Goal: Task Accomplishment & Management: Manage account settings

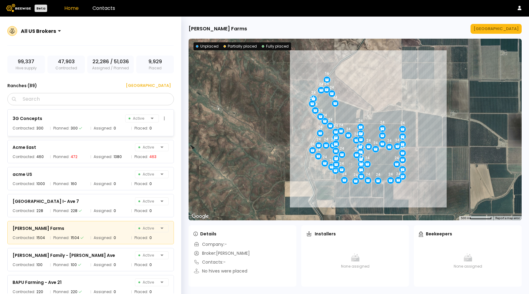
click at [114, 122] on div "3G Concepts Active" at bounding box center [91, 118] width 156 height 9
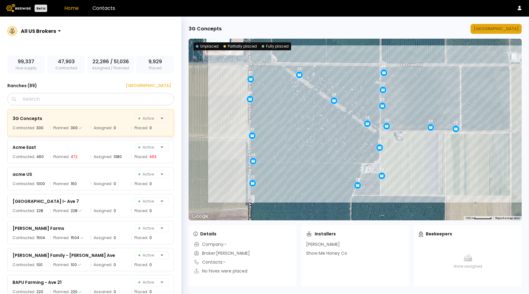
click at [509, 32] on button "[GEOGRAPHIC_DATA]" at bounding box center [496, 29] width 51 height 10
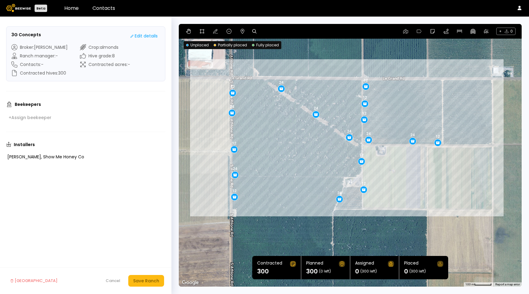
drag, startPoint x: 284, startPoint y: 60, endPoint x: 234, endPoint y: 36, distance: 54.5
click at [271, 47] on section "← Move left → Move right ↑ Move up ↓ Move down + Zoom in - Zoom out Home Jump l…" at bounding box center [350, 155] width 343 height 262
click at [206, 33] on div "+ 0" at bounding box center [350, 31] width 343 height 15
click at [204, 33] on button at bounding box center [202, 31] width 7 height 7
click at [201, 32] on icon at bounding box center [202, 31] width 5 height 5
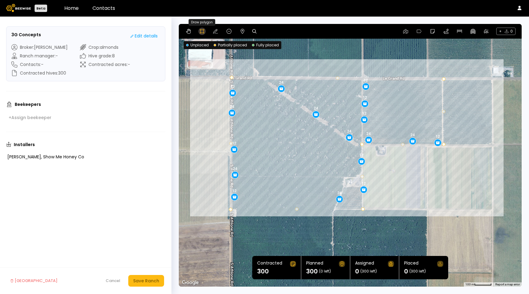
click at [202, 33] on icon at bounding box center [202, 31] width 4 height 4
click at [191, 32] on button at bounding box center [188, 31] width 7 height 7
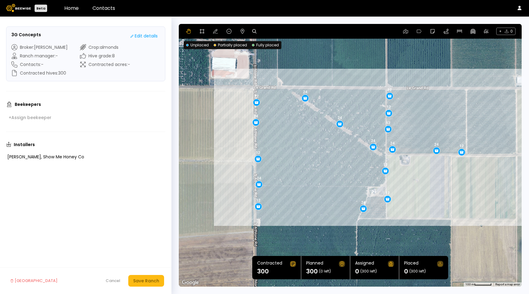
drag, startPoint x: 280, startPoint y: 61, endPoint x: 304, endPoint y: 70, distance: 26.0
click at [304, 70] on div "12 24 12 24 12 12 24 24 24 12 24 12 12 24 12 12 24" at bounding box center [350, 155] width 343 height 262
click at [407, 31] on button at bounding box center [405, 31] width 7 height 7
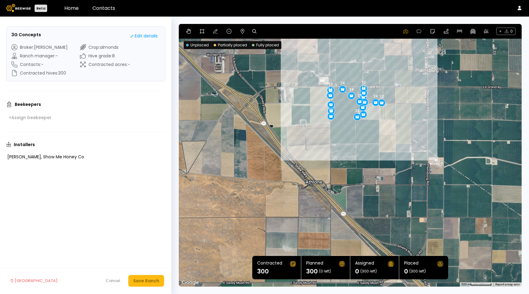
click at [345, 75] on div "12 24 12 24 12 12 24 24 24 12 24 12 12 24 12 12 24" at bounding box center [350, 155] width 343 height 262
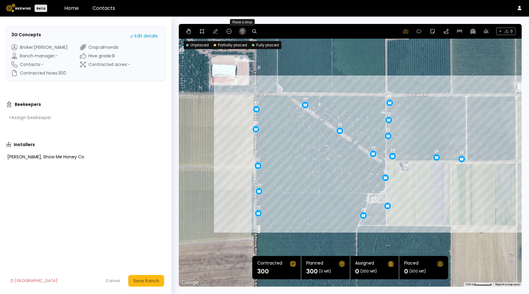
click at [243, 34] on button at bounding box center [242, 31] width 7 height 7
click at [403, 33] on icon at bounding box center [405, 31] width 5 height 5
click at [358, 95] on div "12 24 12 24 12 12 24 24 24 12 24 12 12 24 12 12 24" at bounding box center [350, 155] width 343 height 262
click at [358, 94] on div "12 24 12 24 12 12 24 24 24 12 24 12 12 24 12 12 24" at bounding box center [350, 155] width 343 height 262
click at [356, 94] on div "12 24 12 24 12 12 24 24 24 12 24 12 12 24 12 12 24" at bounding box center [350, 155] width 343 height 262
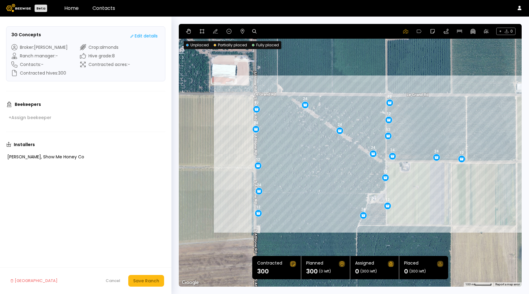
drag, startPoint x: 356, startPoint y: 94, endPoint x: 375, endPoint y: 60, distance: 38.5
click at [356, 94] on div "12 24 12 24 12 12 24 24 24 12 24 12 12 24 12 12 24" at bounding box center [350, 155] width 343 height 262
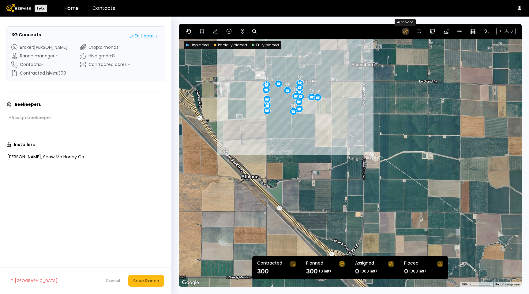
click at [402, 32] on button at bounding box center [405, 31] width 7 height 7
click at [187, 28] on button at bounding box center [188, 31] width 7 height 7
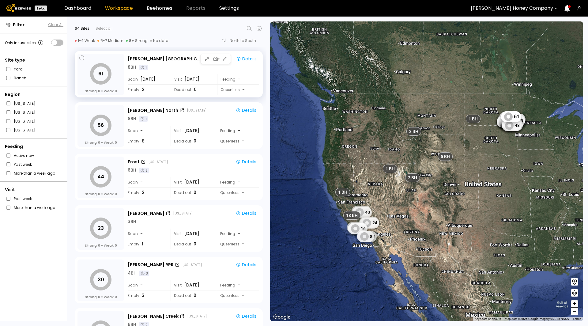
click at [241, 77] on div "Feeding -" at bounding box center [238, 79] width 42 height 10
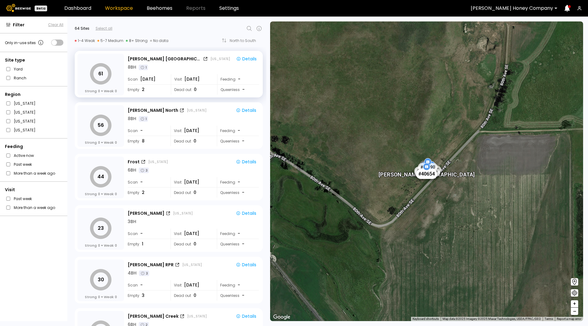
click at [430, 177] on div "# 40654" at bounding box center [426, 174] width 21 height 10
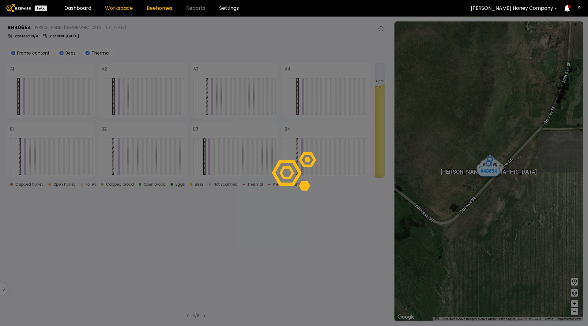
click at [114, 11] on link "Workspace" at bounding box center [119, 8] width 28 height 5
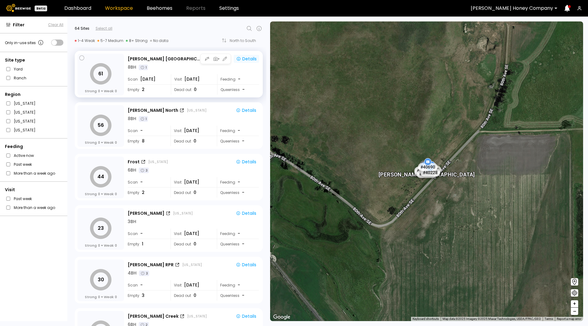
click at [246, 60] on div "Details" at bounding box center [246, 59] width 21 height 6
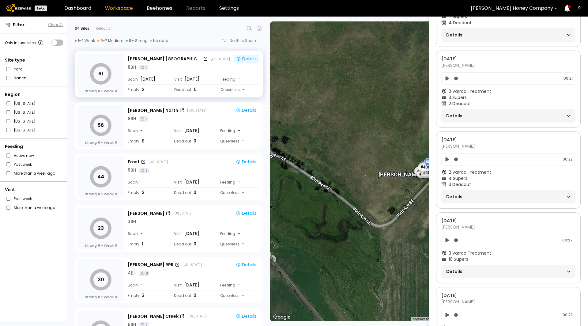
scroll to position [267, 0]
